Goal: Information Seeking & Learning: Learn about a topic

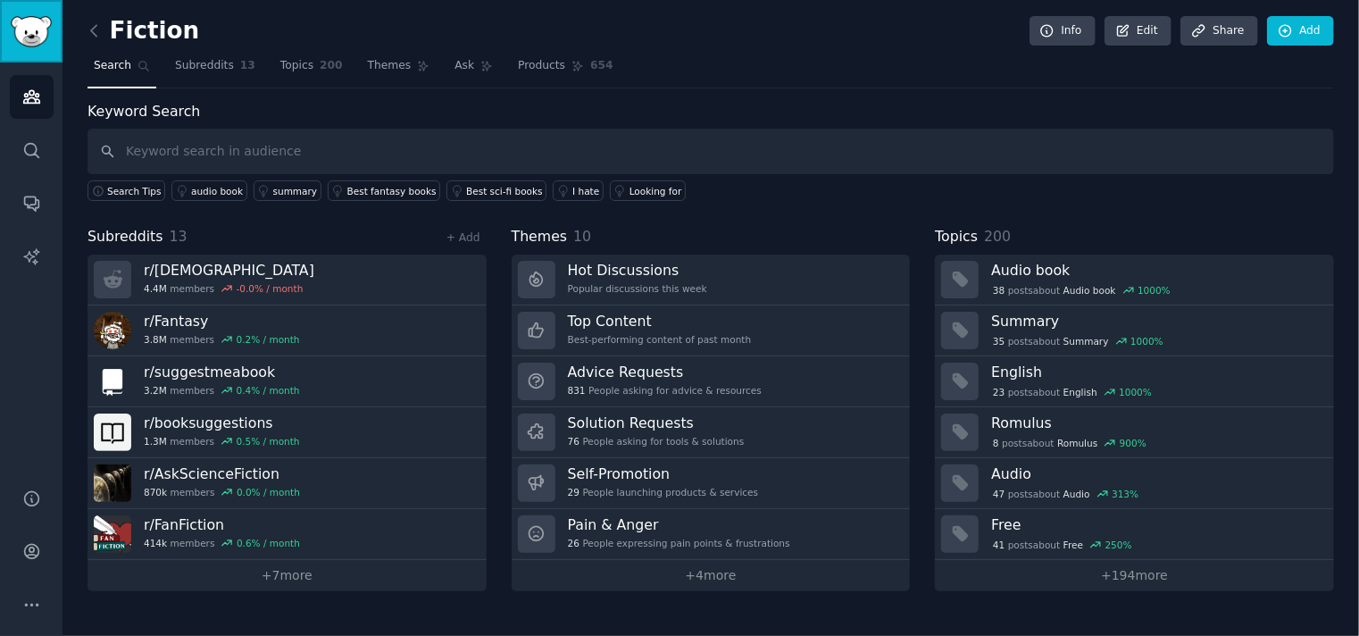
click at [25, 38] on img "Sidebar" at bounding box center [31, 31] width 41 height 31
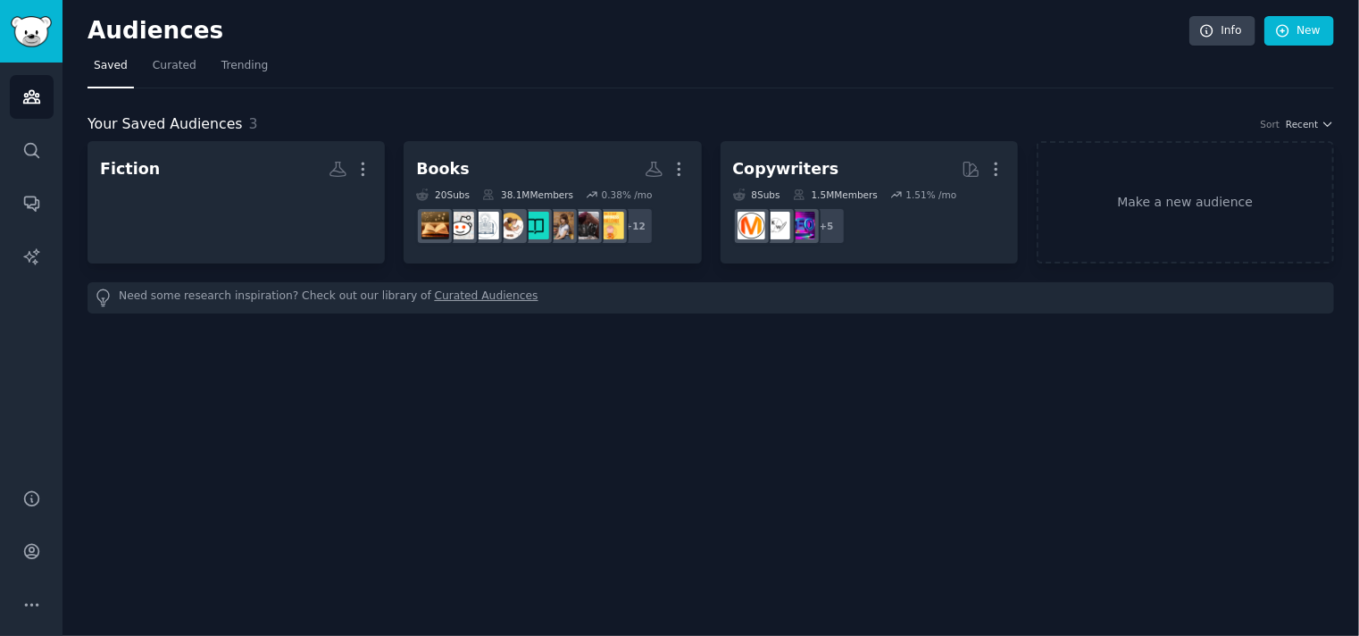
click at [478, 192] on div "20 Sub s 38.1M Members 0.38 % /mo" at bounding box center [552, 194] width 272 height 13
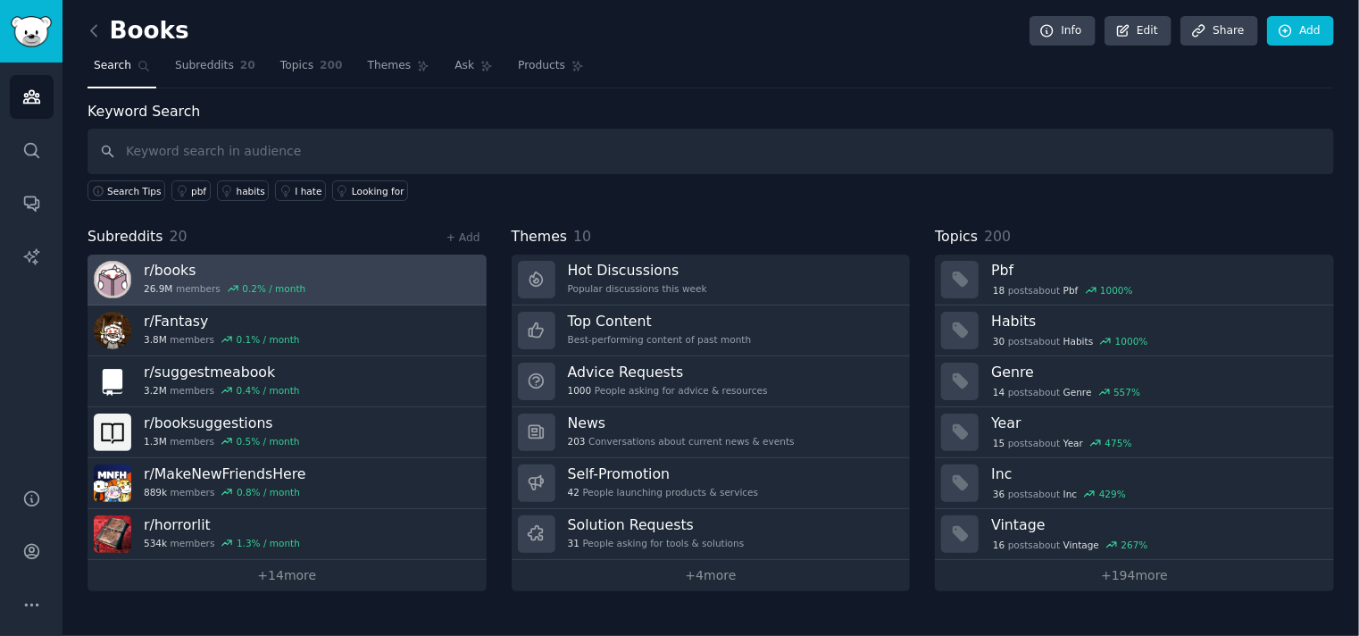
click at [163, 267] on h3 "r/ books" at bounding box center [225, 270] width 162 height 19
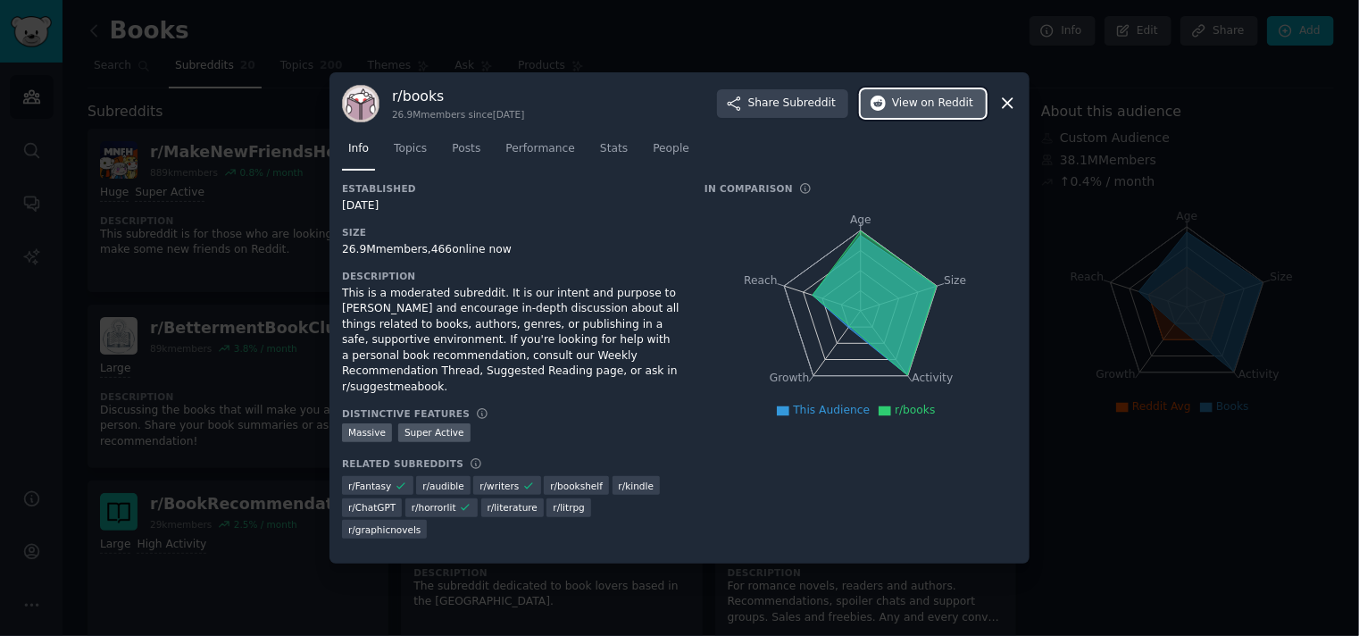
click at [917, 107] on span "View on Reddit" at bounding box center [932, 104] width 81 height 16
click at [1010, 106] on icon at bounding box center [1008, 104] width 10 height 10
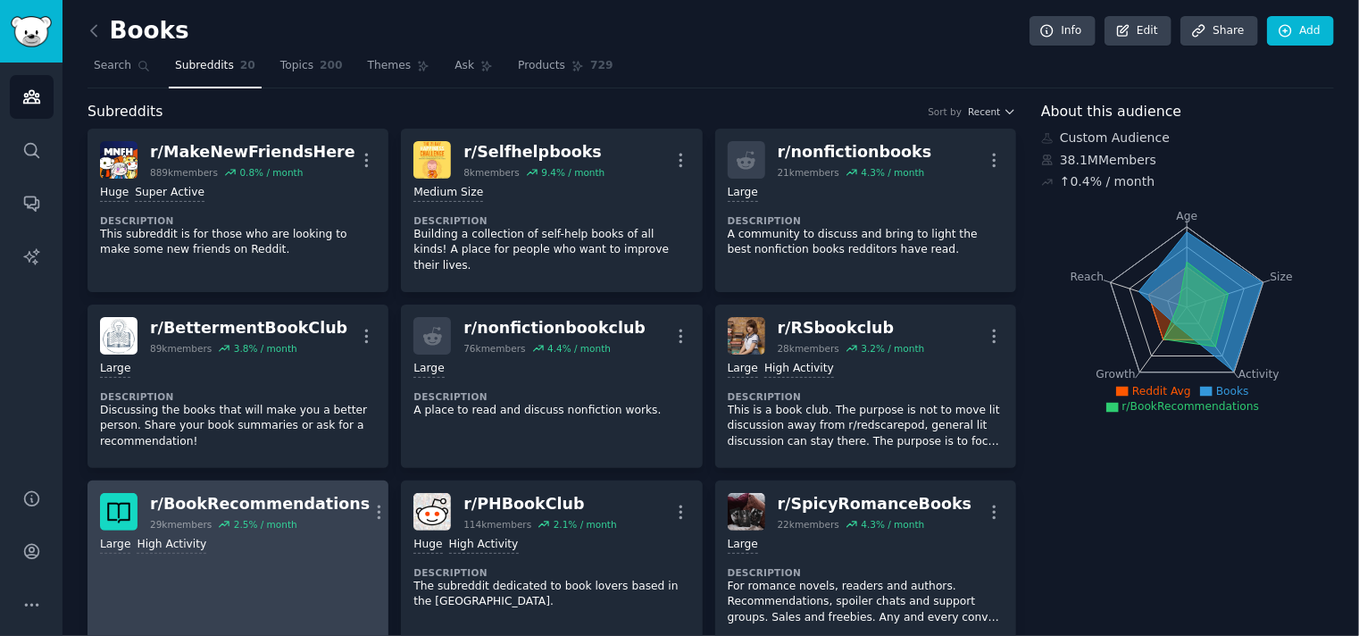
click at [278, 554] on link "r/ BookRecommendations 29k members 2.5 % / month More Large High Activity" at bounding box center [238, 562] width 301 height 163
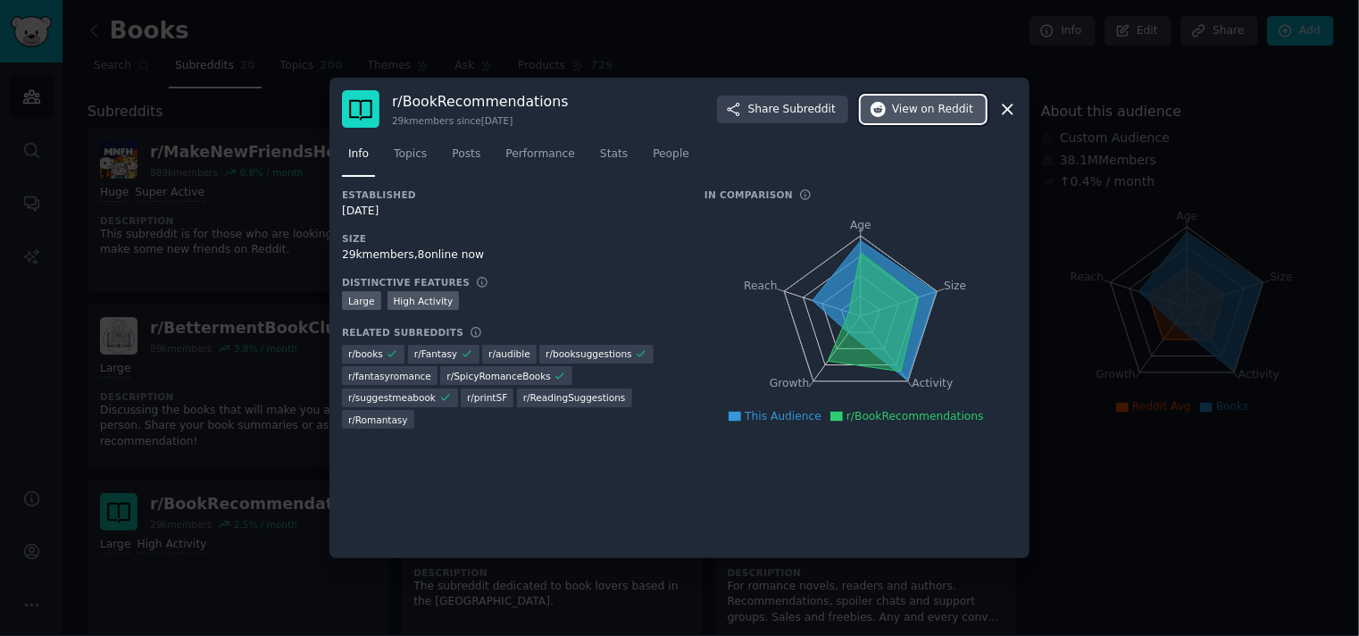
click at [929, 110] on span "on Reddit" at bounding box center [948, 110] width 52 height 16
click at [1007, 113] on icon at bounding box center [1008, 109] width 19 height 19
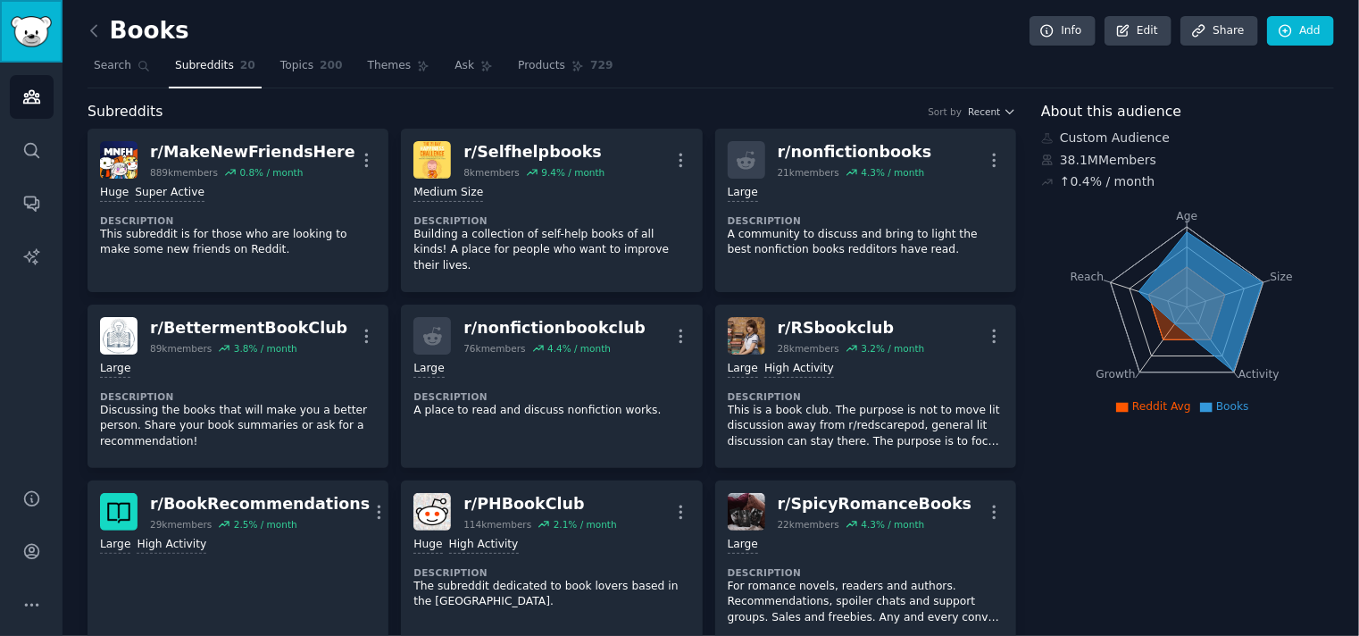
click at [31, 43] on img "Sidebar" at bounding box center [31, 31] width 41 height 31
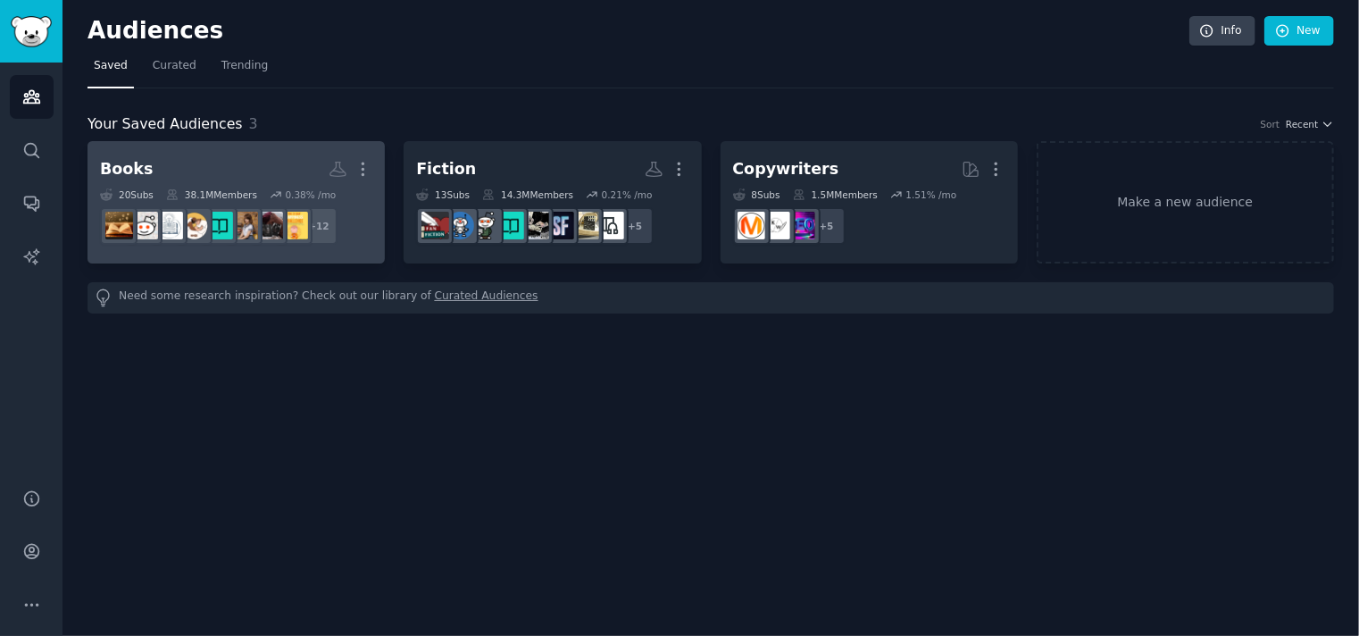
click at [213, 168] on h2 "Books More" at bounding box center [236, 169] width 272 height 31
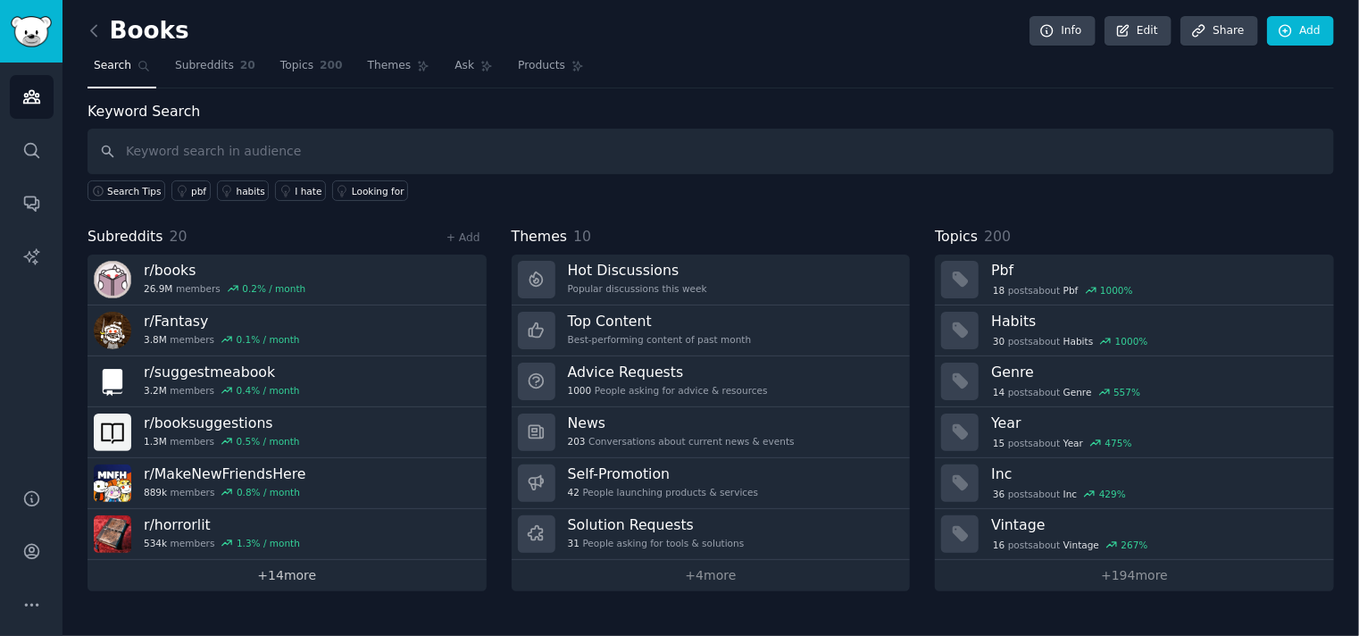
click at [296, 577] on link "+ 14 more" at bounding box center [287, 575] width 399 height 31
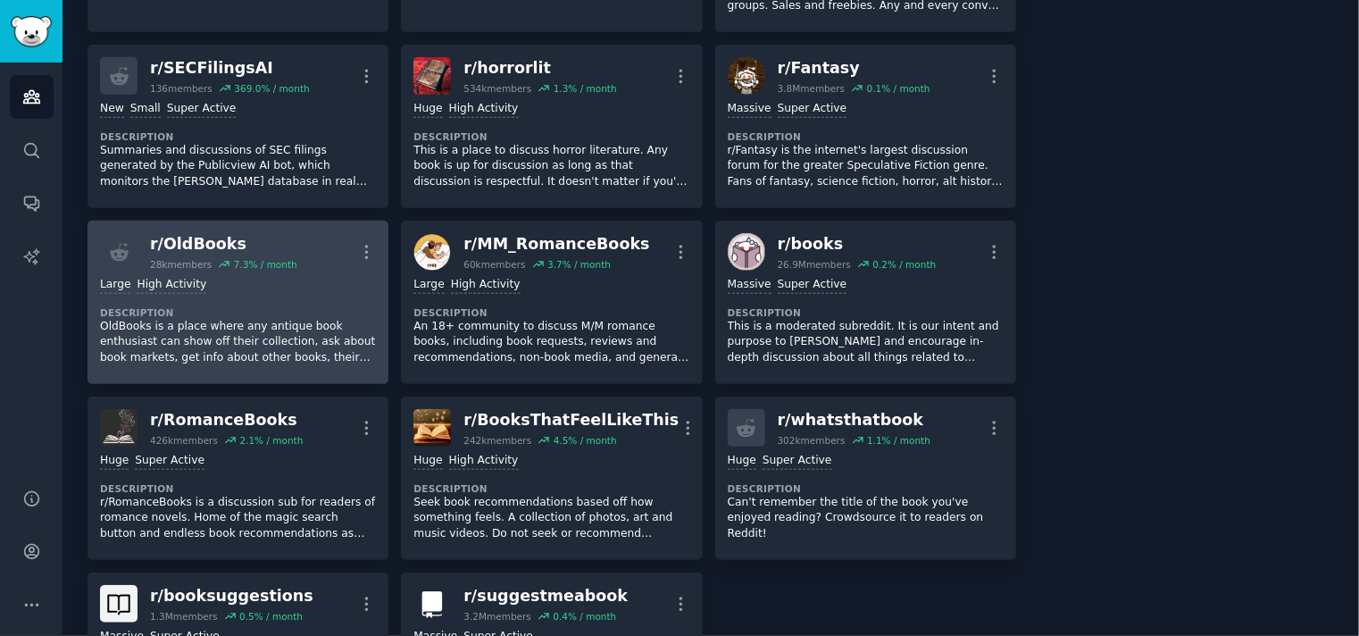
scroll to position [655, 0]
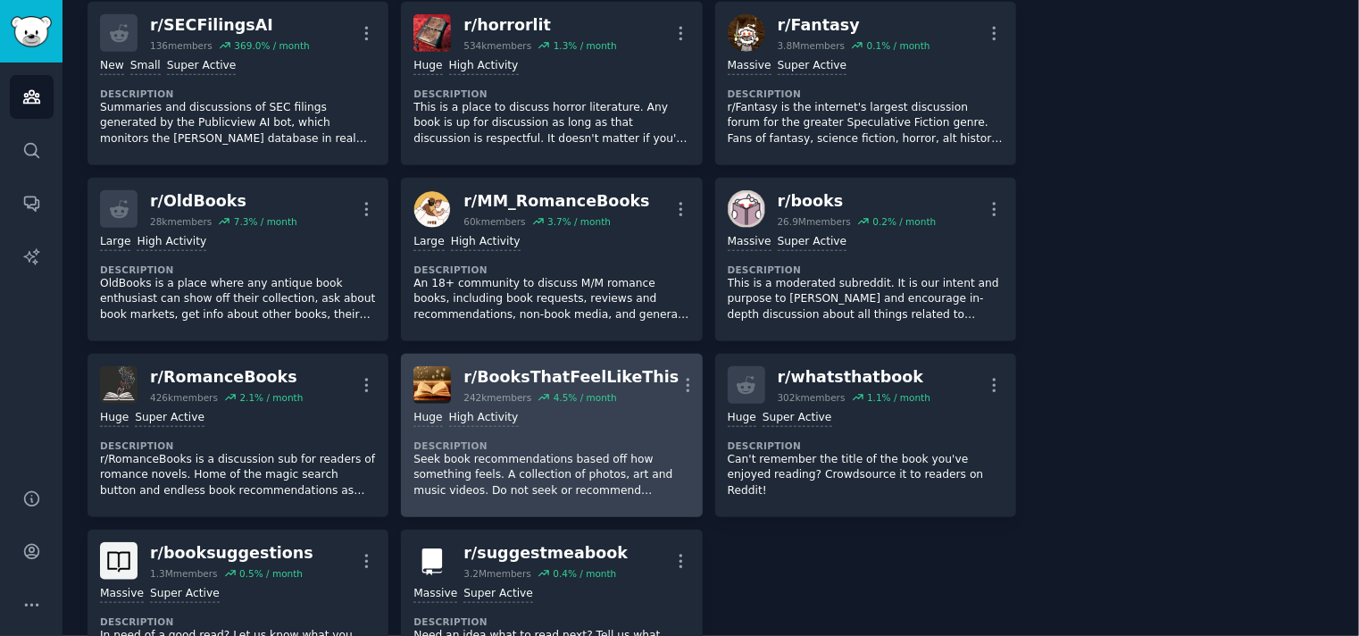
click at [528, 452] on p "Seek book recommendations based off how something feels. A collection of photos…" at bounding box center [552, 475] width 276 height 47
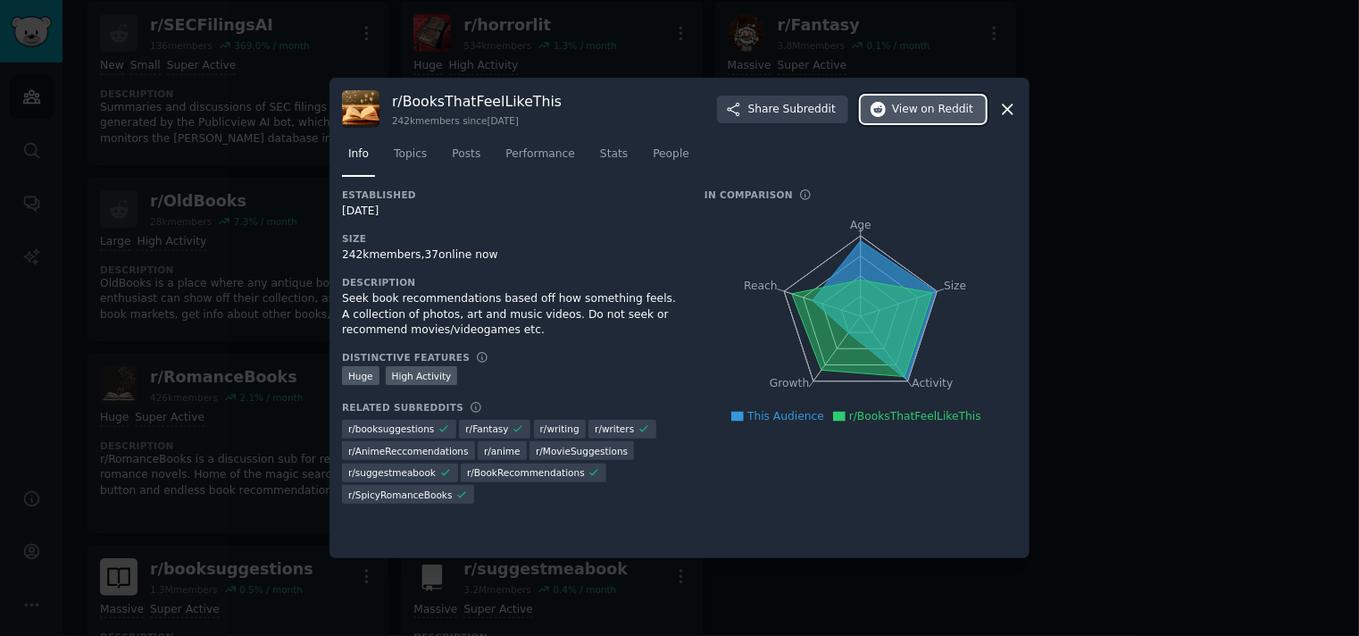
click at [916, 110] on span "View on Reddit" at bounding box center [932, 110] width 81 height 16
click at [1010, 107] on icon at bounding box center [1008, 110] width 10 height 10
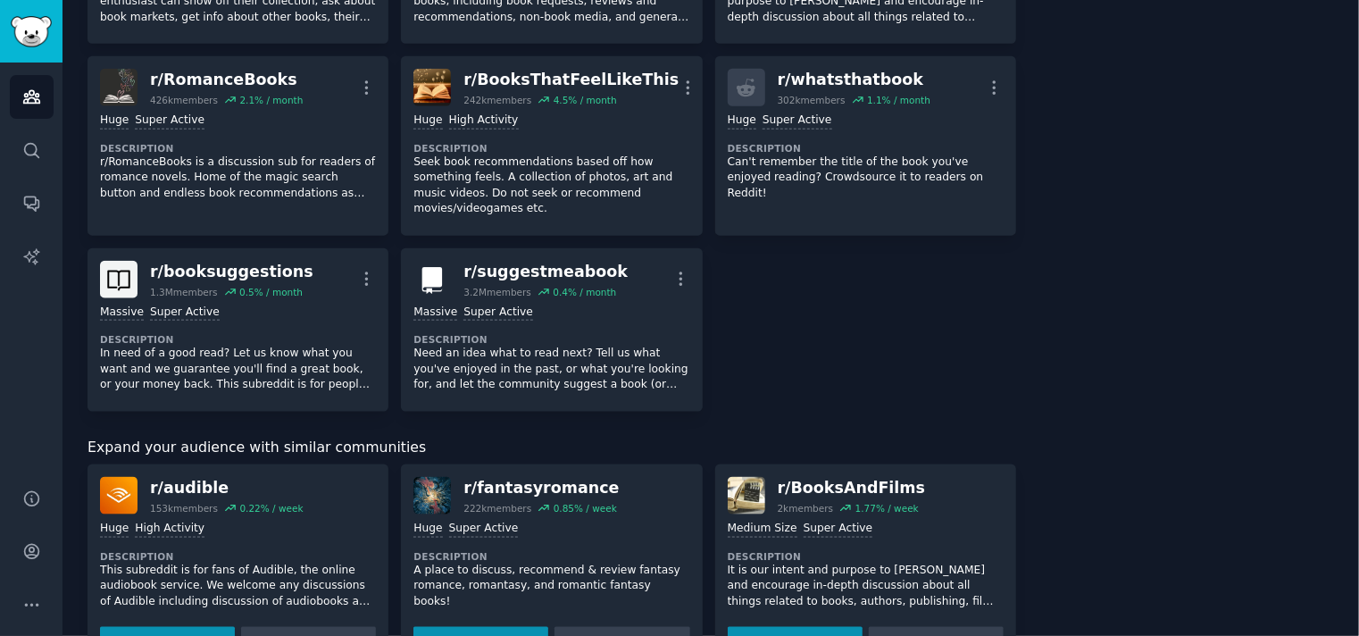
scroll to position [1012, 0]
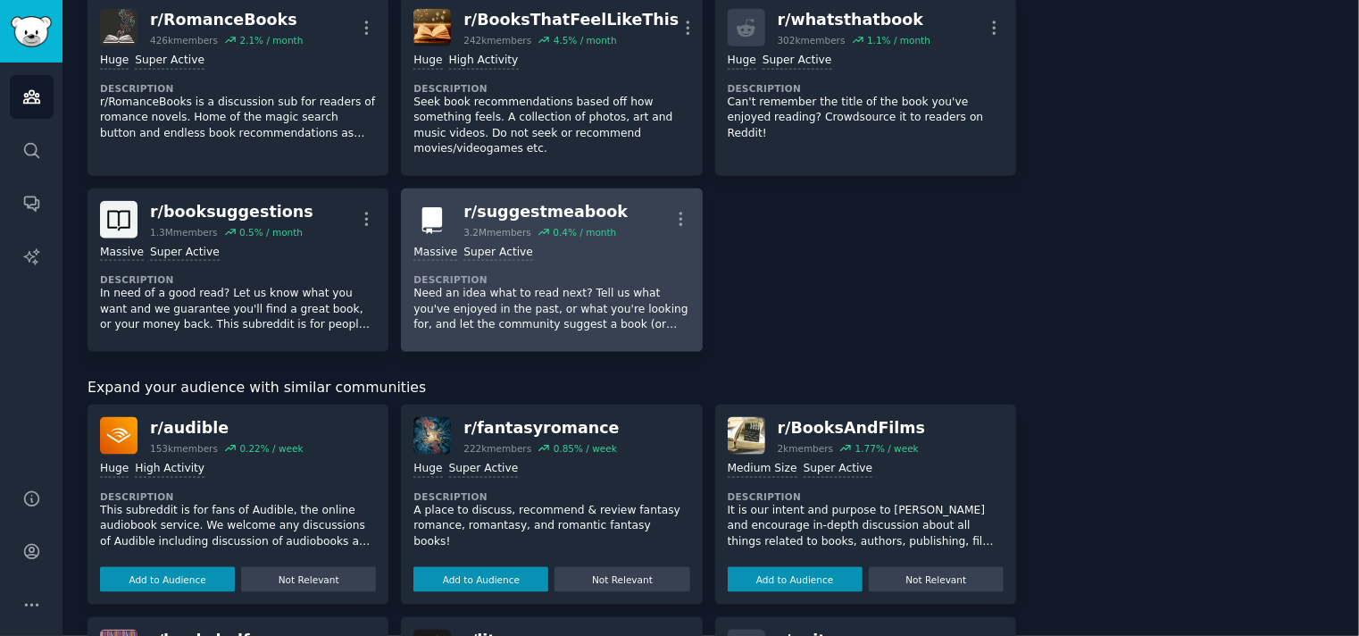
click at [536, 286] on p "Need an idea what to read next? Tell us what you've enjoyed in the past, or wha…" at bounding box center [552, 309] width 276 height 47
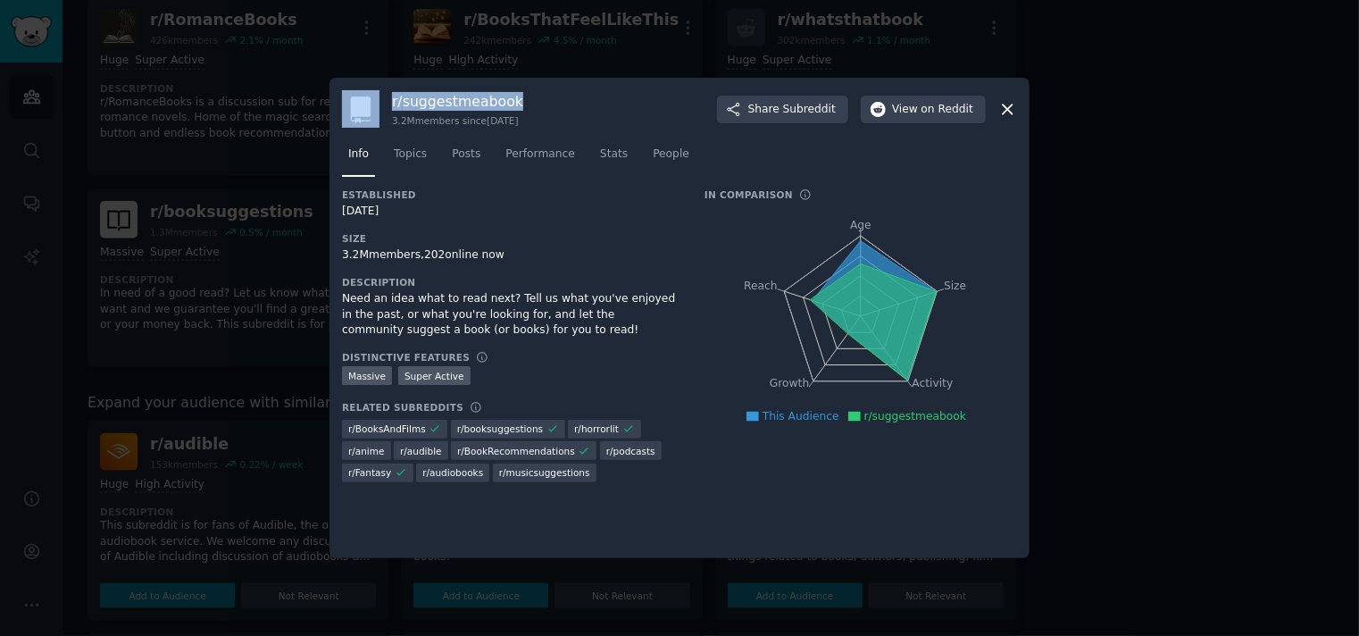
drag, startPoint x: 530, startPoint y: 99, endPoint x: 379, endPoint y: 100, distance: 151.0
click at [379, 100] on div "r/ suggestmeabook 3.2M members since [DATE] Share Subreddit View on Reddit" at bounding box center [679, 109] width 675 height 38
click at [956, 104] on span "on Reddit" at bounding box center [948, 110] width 52 height 16
